Goal: Communication & Community: Answer question/provide support

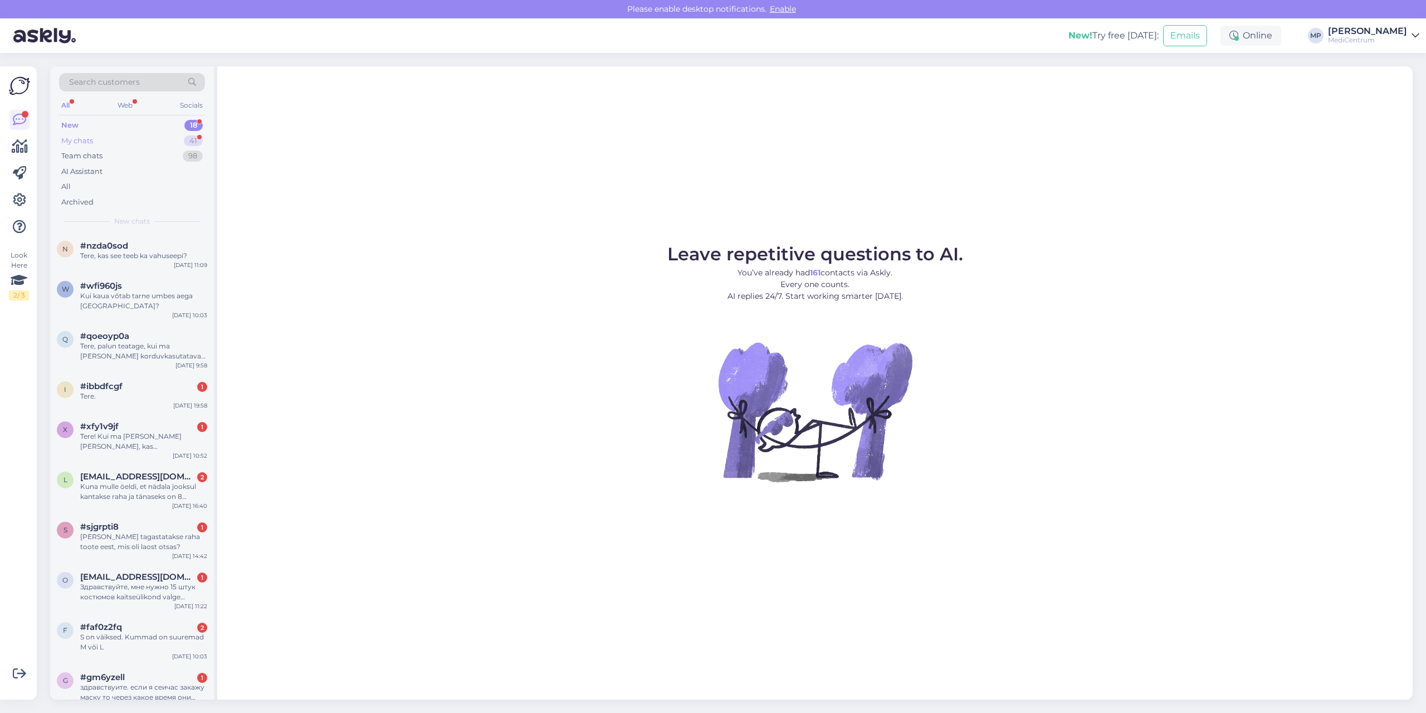
click at [97, 138] on div "My chats 41" at bounding box center [132, 141] width 146 height 16
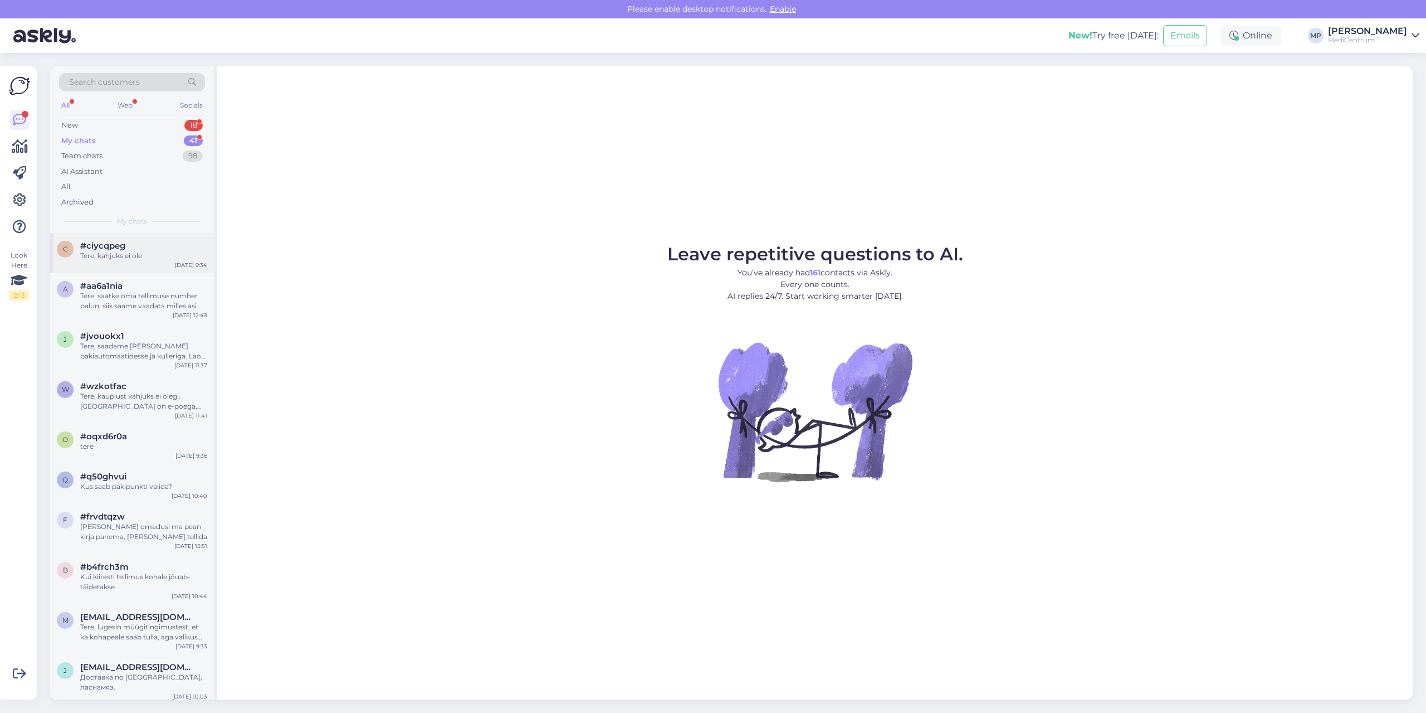
click at [129, 260] on div "Tere, kahjuks ei ole" at bounding box center [143, 256] width 127 height 10
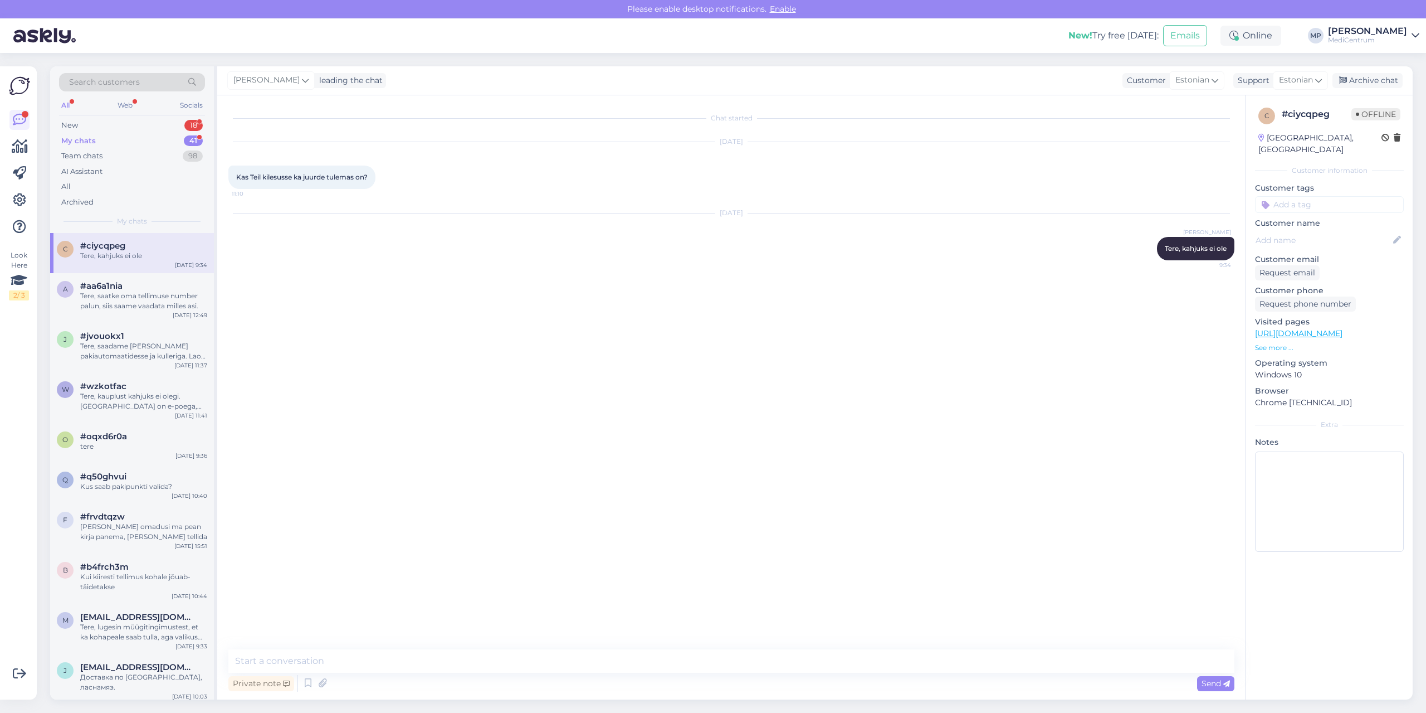
click at [1389, 37] on div "MediCentrum" at bounding box center [1367, 40] width 79 height 9
click at [1323, 119] on link "Add chat to more domains" at bounding box center [1351, 118] width 137 height 20
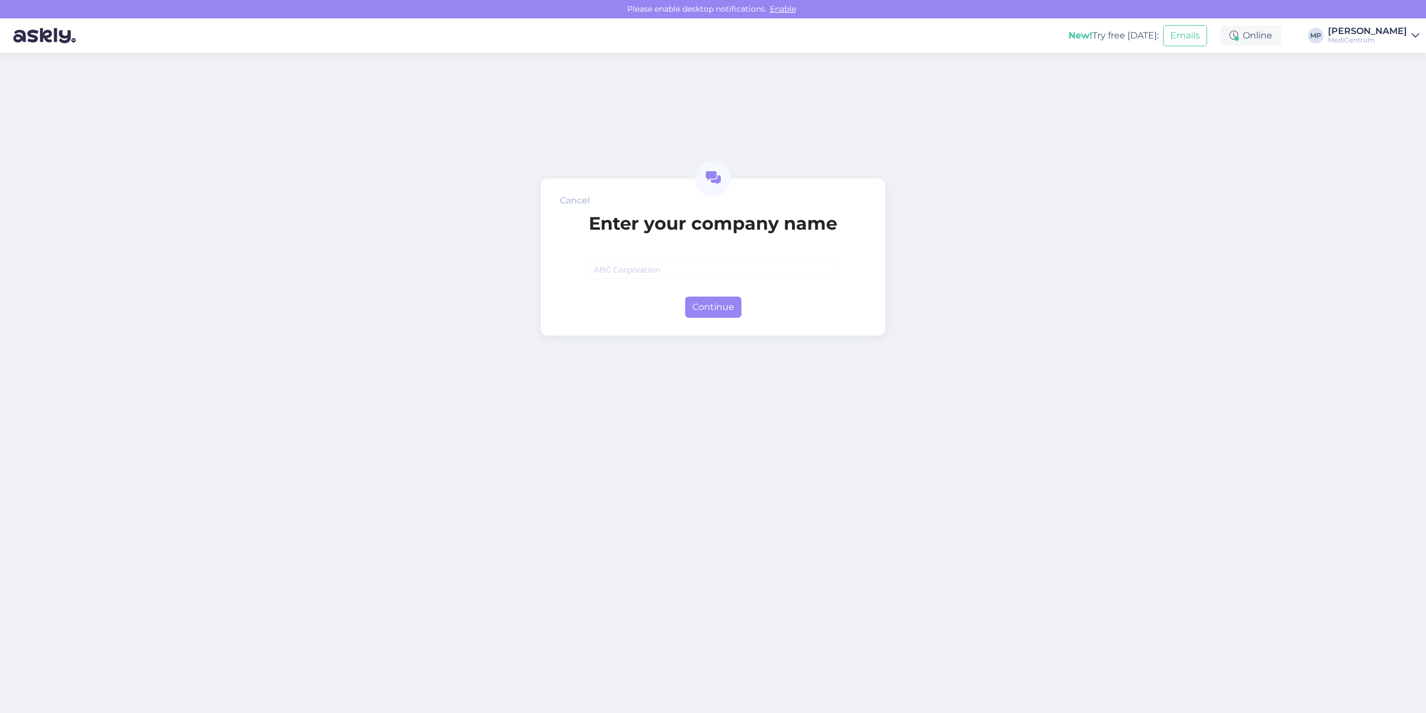
click at [1365, 33] on div "[PERSON_NAME]" at bounding box center [1367, 31] width 79 height 9
click at [1352, 81] on span "Rent Center OÜ" at bounding box center [1331, 85] width 79 height 17
click at [1322, 87] on span "Rent Center OÜ" at bounding box center [1331, 85] width 79 height 17
click at [1048, 138] on div "Cancel Enter your company name Continue" at bounding box center [713, 383] width 1426 height 660
click at [1218, 120] on div "Cancel Enter your company name Continue" at bounding box center [713, 383] width 1426 height 660
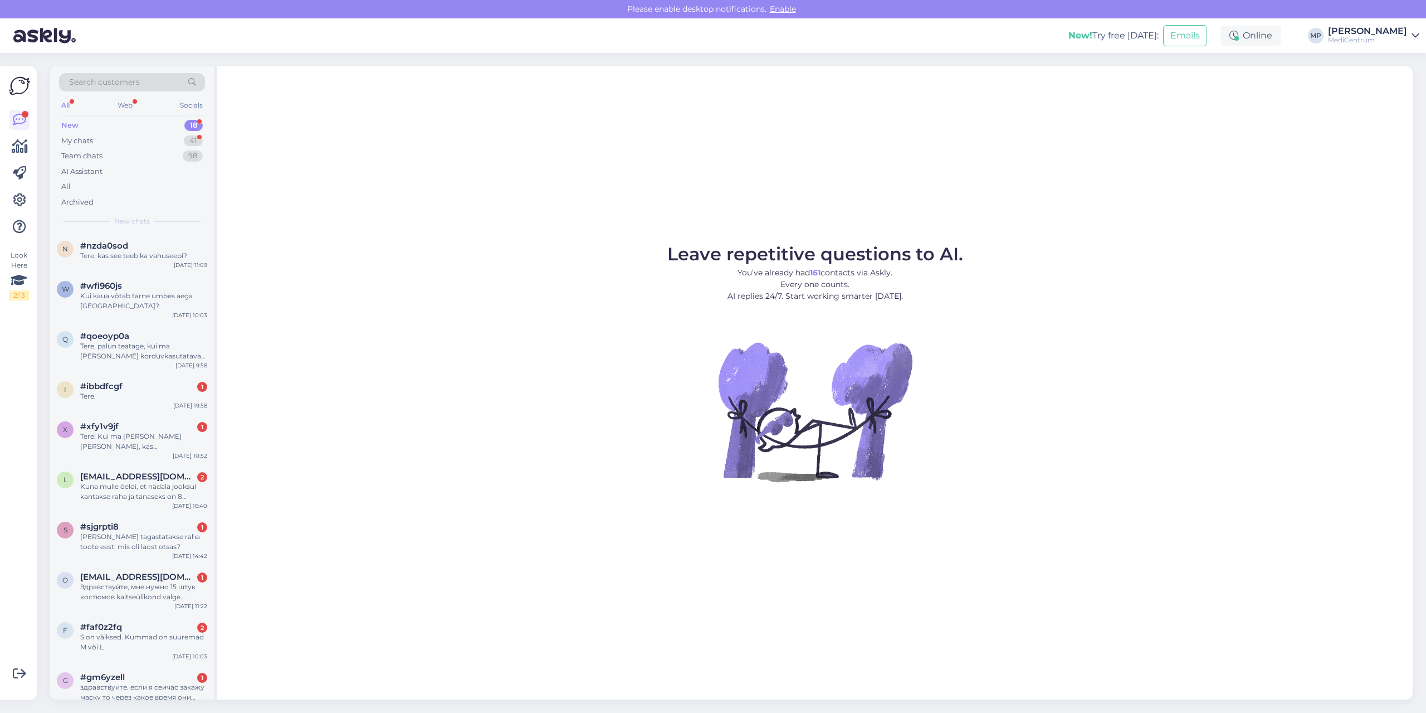
click at [1379, 33] on div "[PERSON_NAME]" at bounding box center [1367, 31] width 79 height 9
click at [1306, 90] on span "Rent Center OÜ" at bounding box center [1331, 85] width 79 height 17
click at [25, 118] on icon at bounding box center [19, 119] width 13 height 13
click at [113, 330] on div "q #qoeoyp0a Tere, palun teatage, kui ma ostan täna korduvkasutatavad kaitsemask…" at bounding box center [132, 348] width 164 height 50
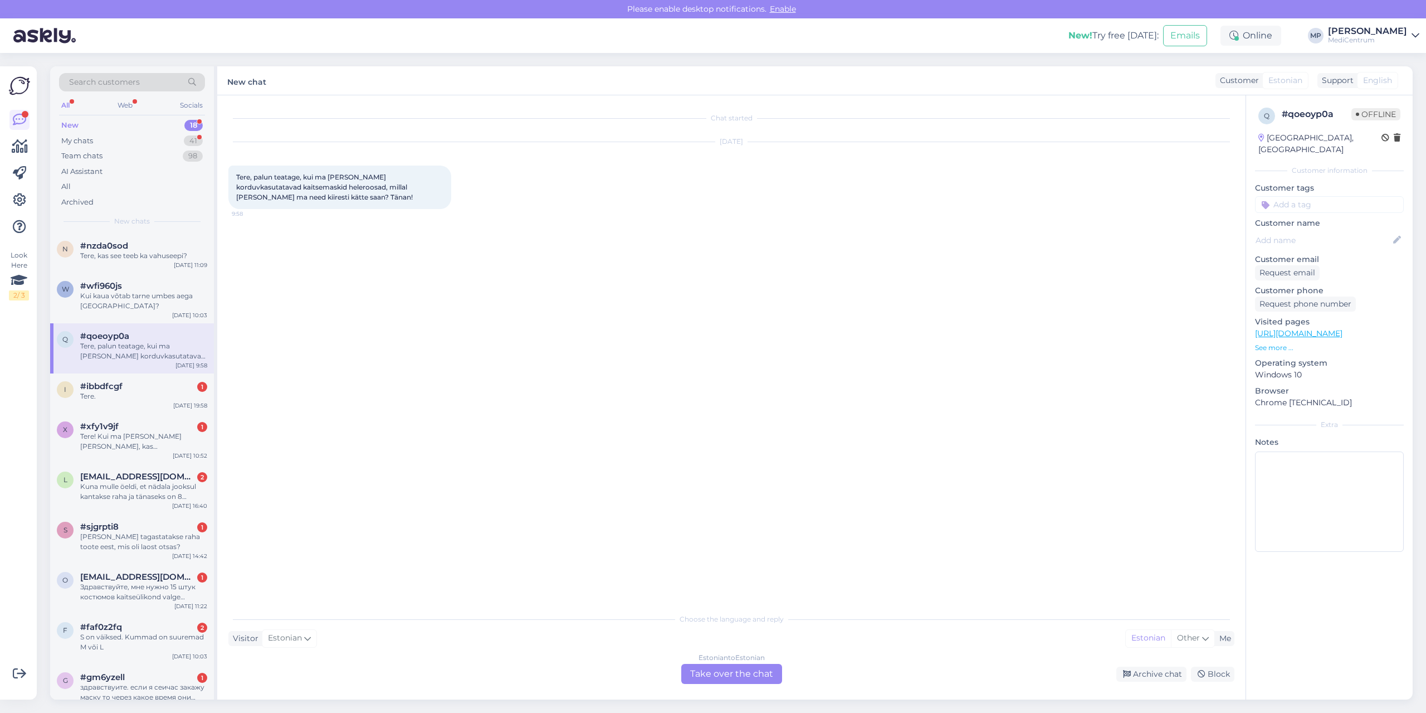
click at [1360, 31] on div "[PERSON_NAME]" at bounding box center [1367, 31] width 79 height 9
drag, startPoint x: 1283, startPoint y: 89, endPoint x: 1304, endPoint y: 89, distance: 21.7
click at [1283, 89] on div "New chat Customer Estonian Support English" at bounding box center [815, 80] width 1196 height 29
click at [1402, 35] on div "[PERSON_NAME]" at bounding box center [1367, 31] width 79 height 9
click at [1398, 92] on button "Open" at bounding box center [1395, 85] width 31 height 17
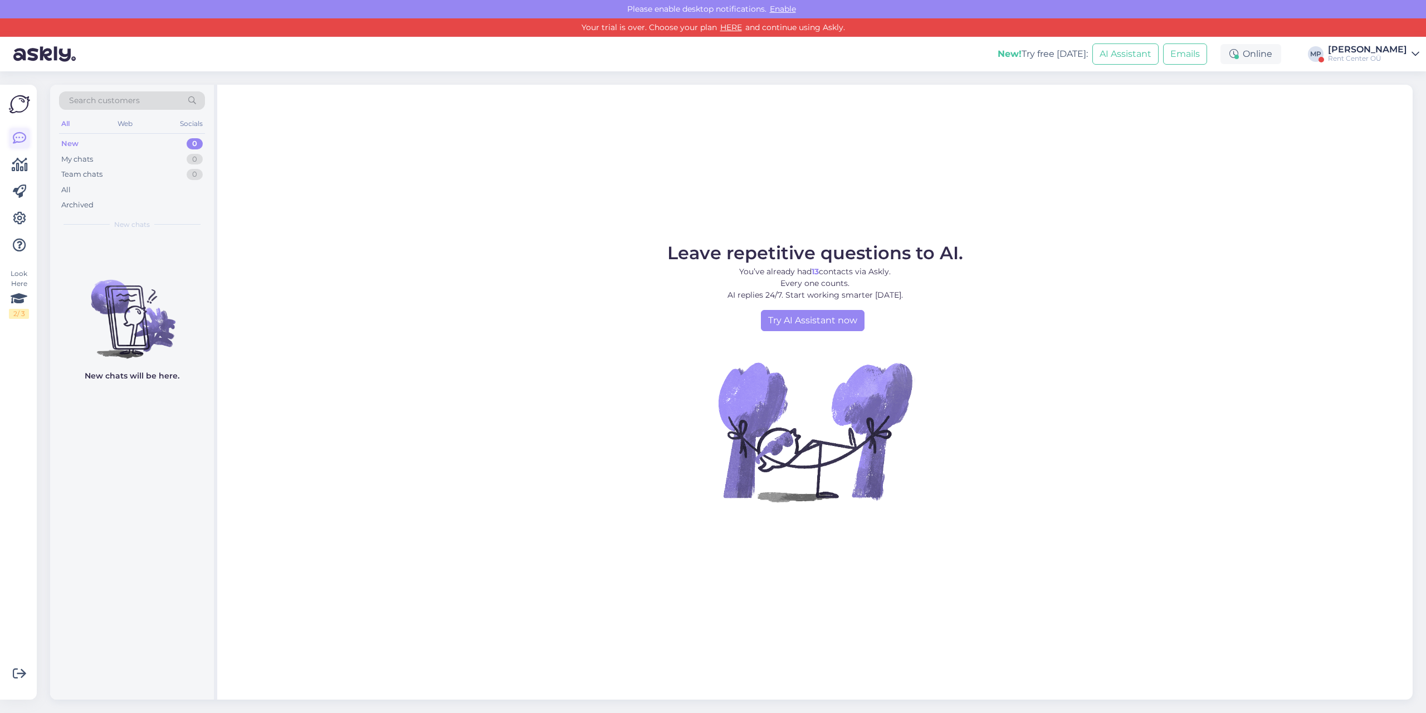
click at [21, 142] on icon at bounding box center [19, 138] width 13 height 13
click at [90, 155] on div "My chats" at bounding box center [77, 159] width 32 height 11
click at [385, 177] on div "Leave repetitive questions to AI. You’ve already had 13 contacts via Askly. Eve…" at bounding box center [815, 392] width 1196 height 615
click at [1367, 52] on div "[PERSON_NAME]" at bounding box center [1367, 49] width 79 height 9
click at [1026, 140] on div "Leave repetitive questions to AI. You’ve already had 13 contacts via Askly. Eve…" at bounding box center [815, 392] width 1196 height 615
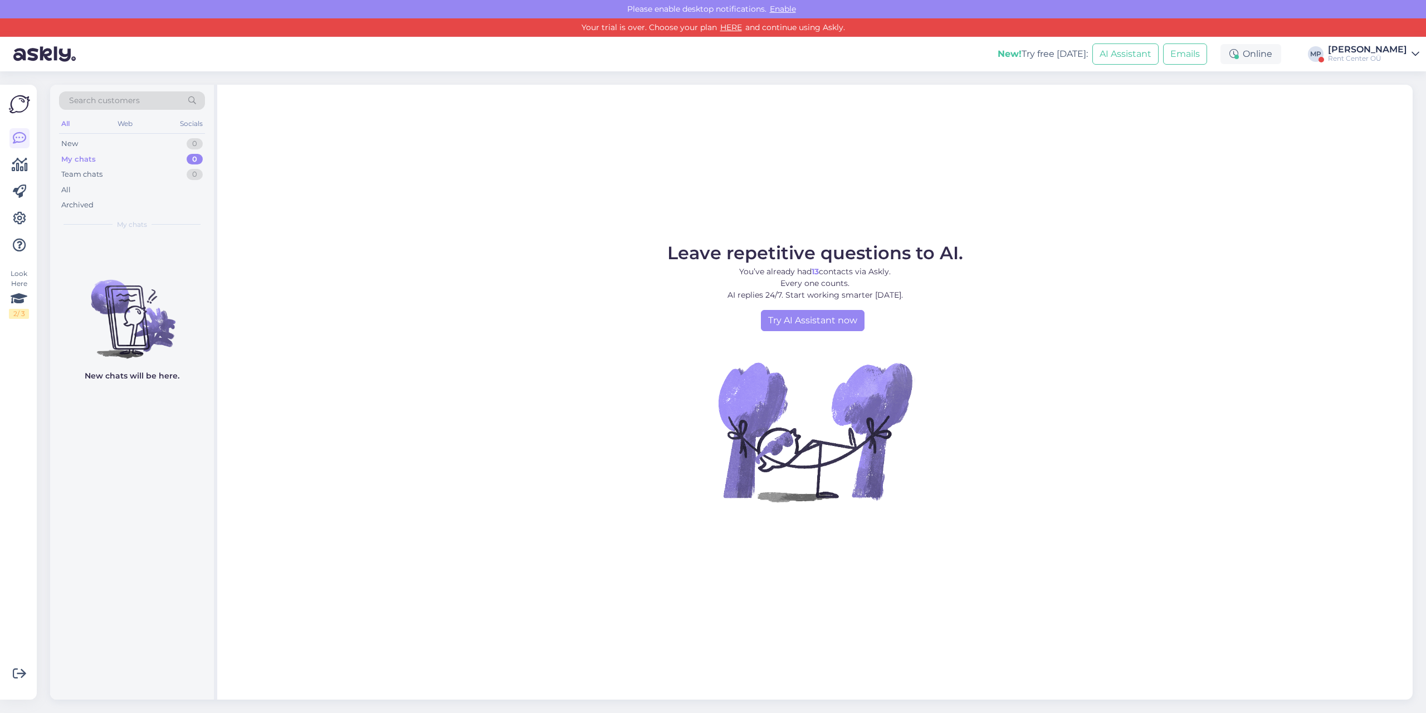
click at [1365, 53] on div "[PERSON_NAME]" at bounding box center [1367, 49] width 79 height 9
click at [1394, 81] on button "Open" at bounding box center [1395, 80] width 31 height 17
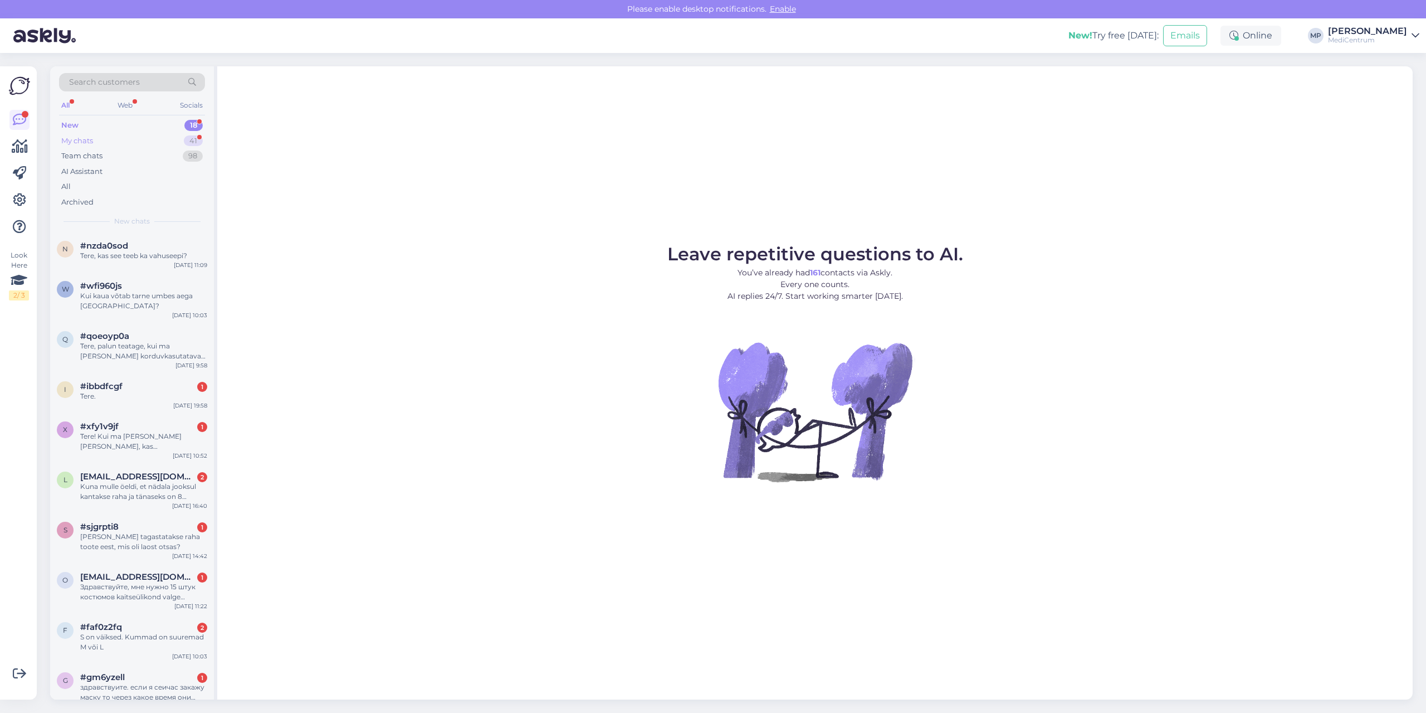
click at [80, 139] on div "My chats" at bounding box center [77, 140] width 32 height 11
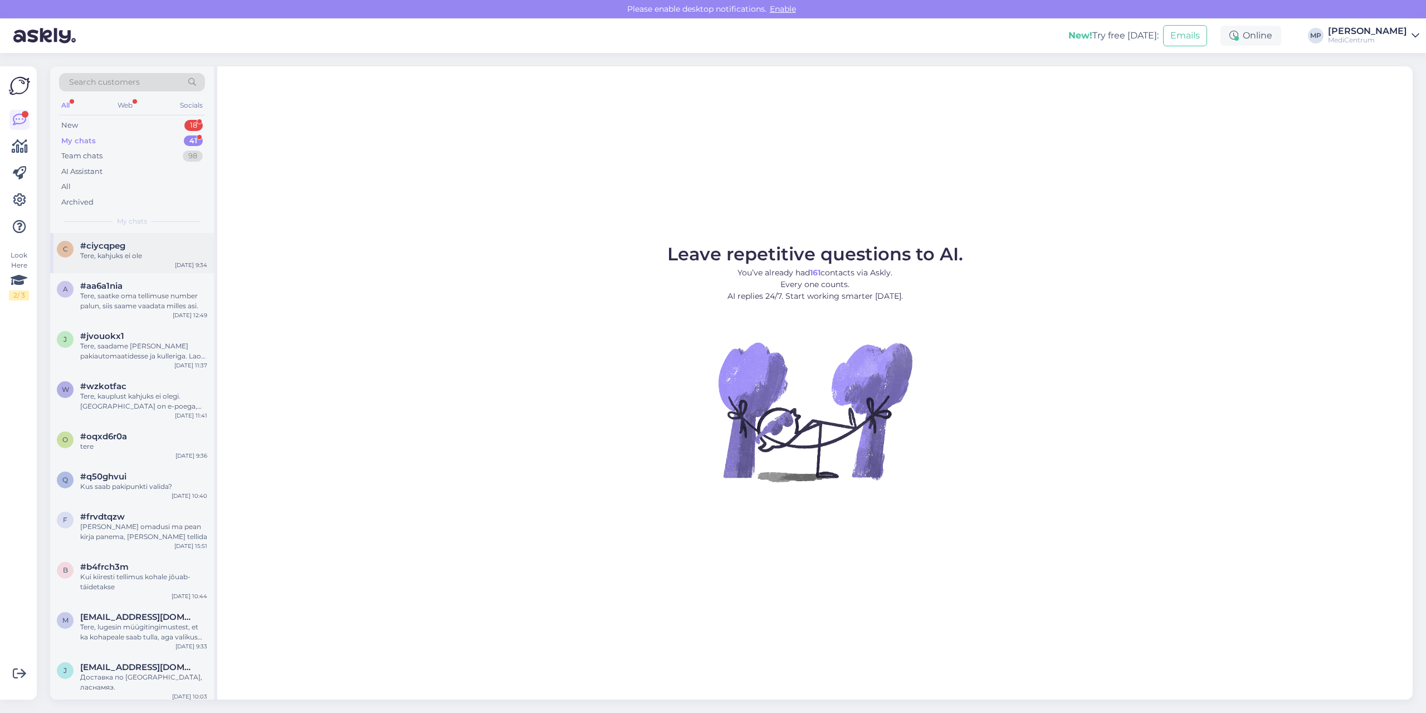
click at [130, 247] on div "#ciycqpeg" at bounding box center [143, 246] width 127 height 10
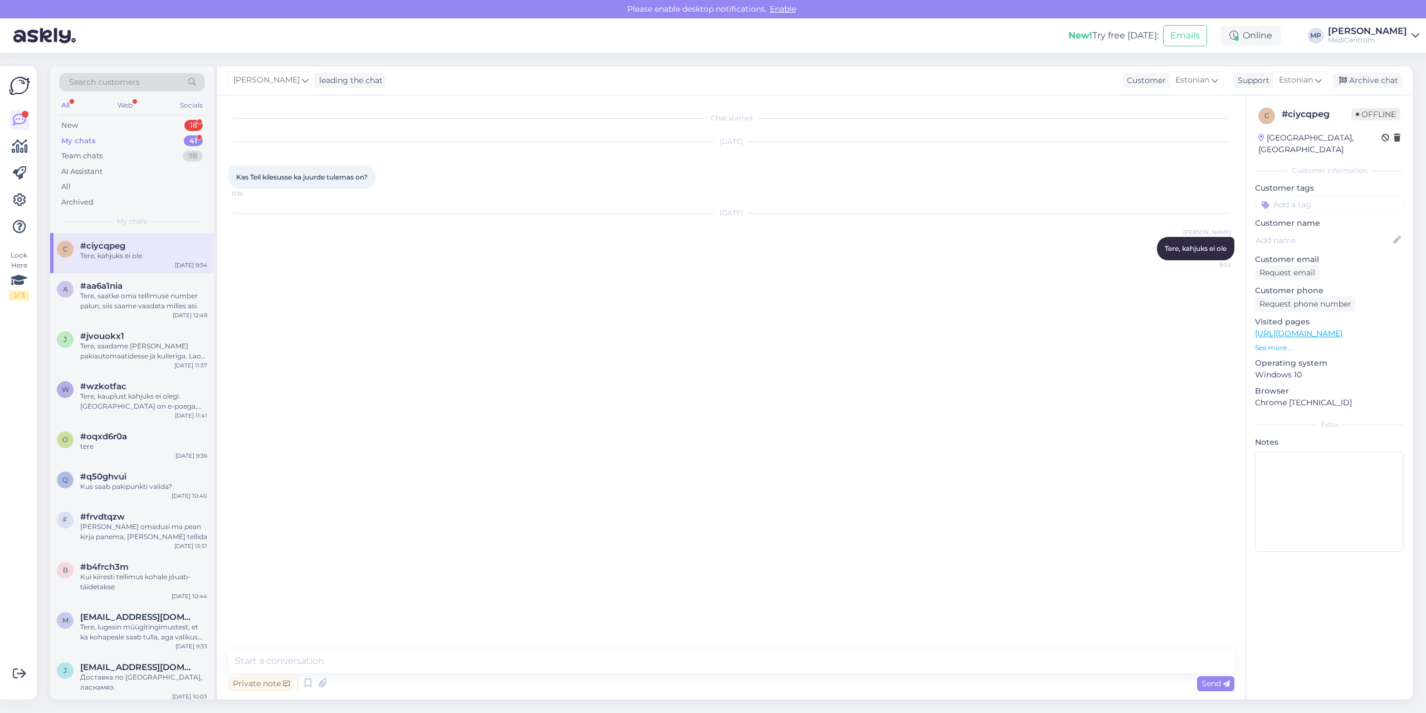
click at [1379, 35] on div "[PERSON_NAME]" at bounding box center [1367, 31] width 79 height 9
click at [1011, 402] on div "Chat started Aug 18 2025 Kas Teil kilesusse ka juurde tulemas on? 11:10 Aug 19 …" at bounding box center [736, 372] width 1016 height 533
click at [1382, 35] on div "[PERSON_NAME]" at bounding box center [1367, 31] width 79 height 9
click at [819, 378] on div "Chat started Aug 18 2025 Kas Teil kilesusse ka juurde tulemas on? 11:10 Aug 19 …" at bounding box center [736, 372] width 1016 height 533
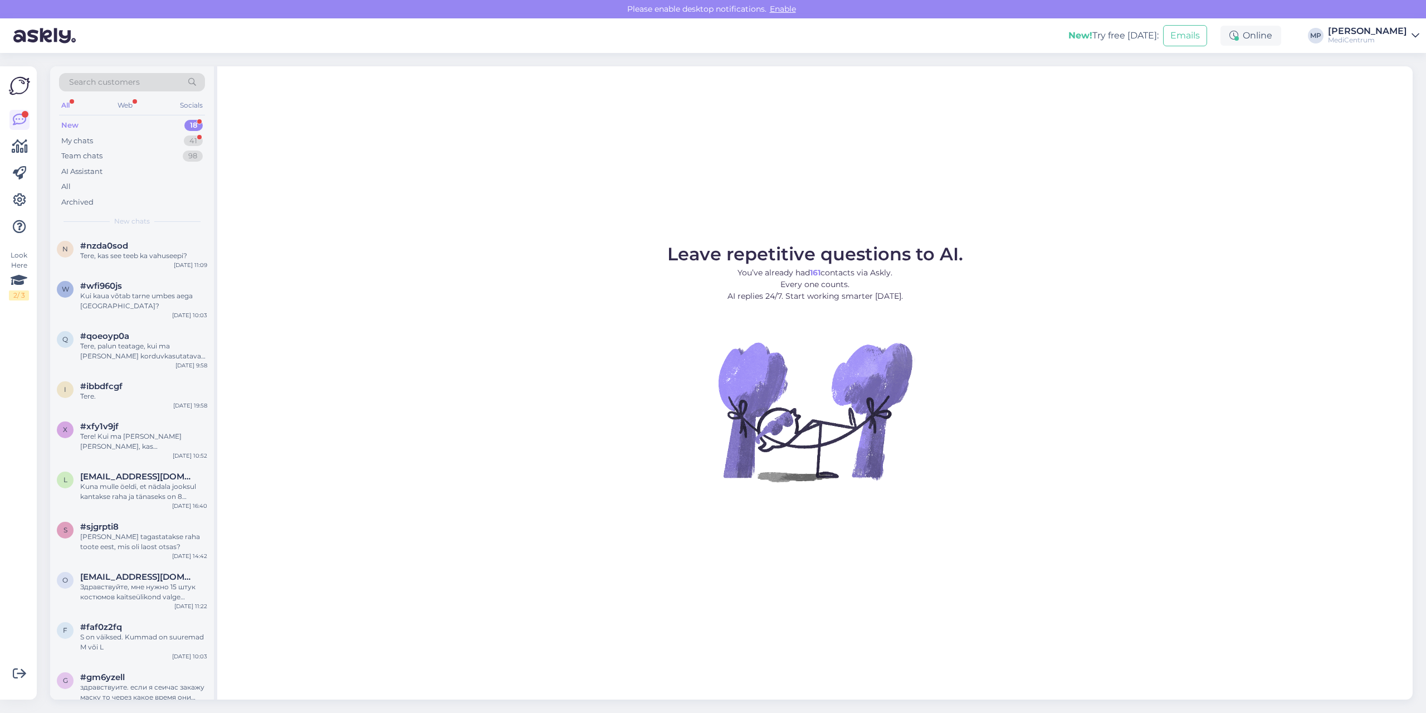
click at [1358, 32] on div "[PERSON_NAME]" at bounding box center [1367, 31] width 79 height 9
click at [86, 140] on div "My chats" at bounding box center [77, 140] width 32 height 11
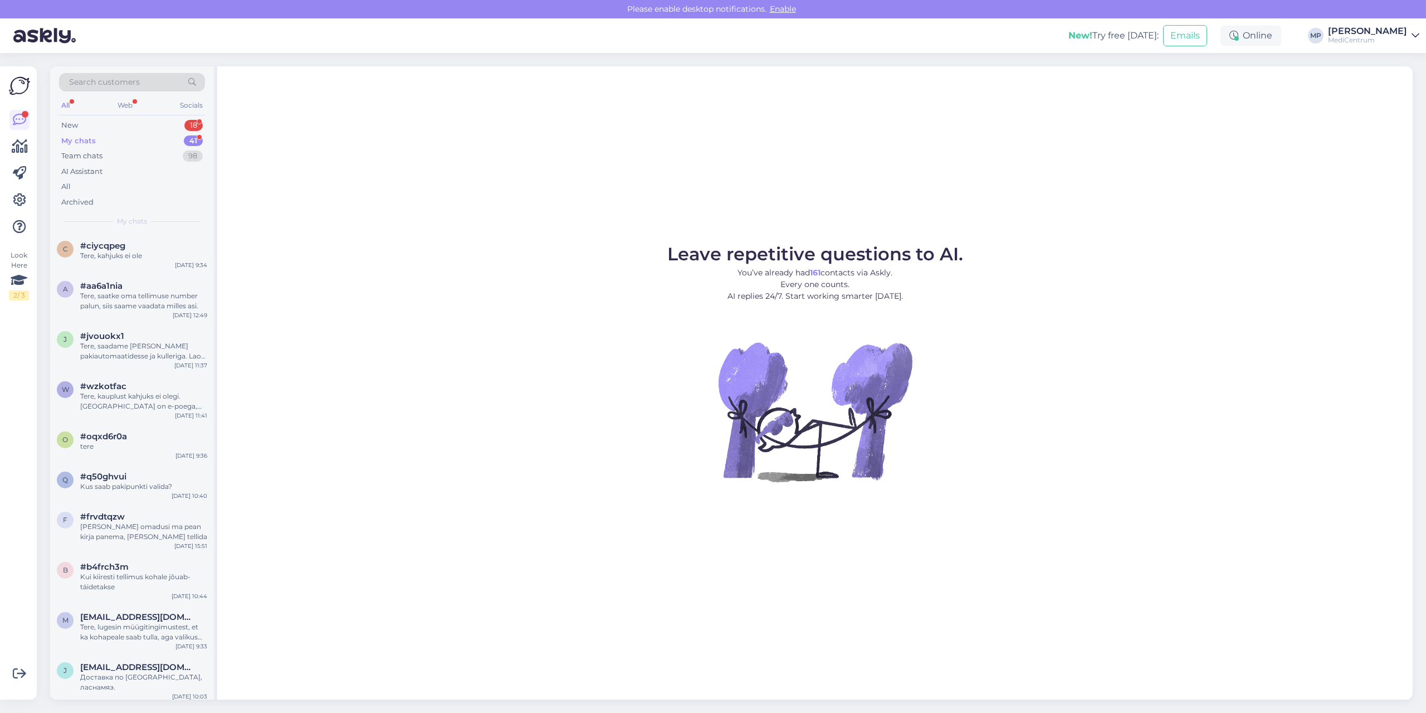
click at [86, 139] on div "My chats" at bounding box center [78, 140] width 35 height 11
